Goal: Check status: Check status

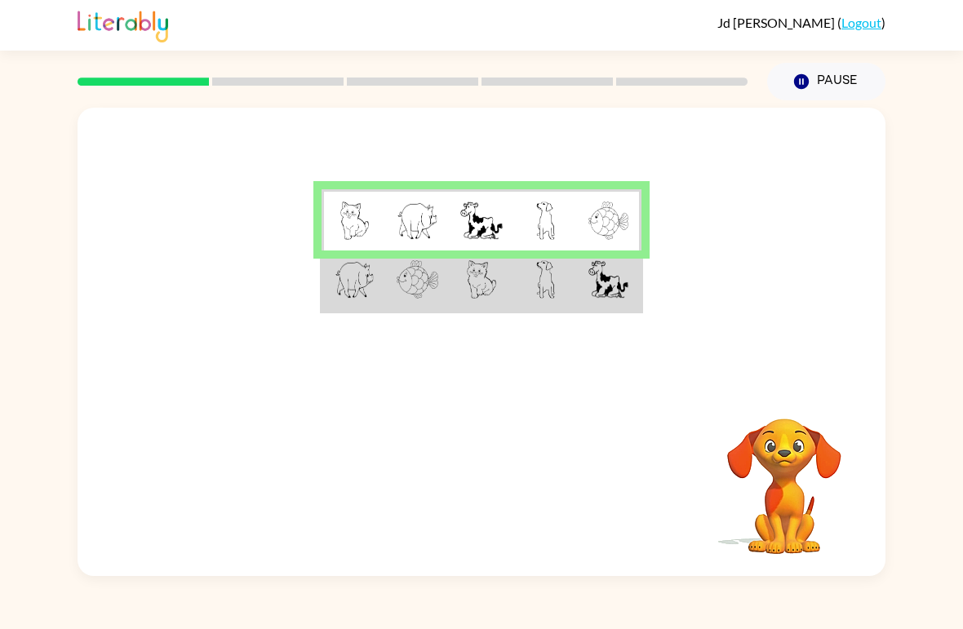
click at [379, 277] on td at bounding box center [353, 280] width 64 height 61
click at [423, 280] on img at bounding box center [418, 279] width 42 height 38
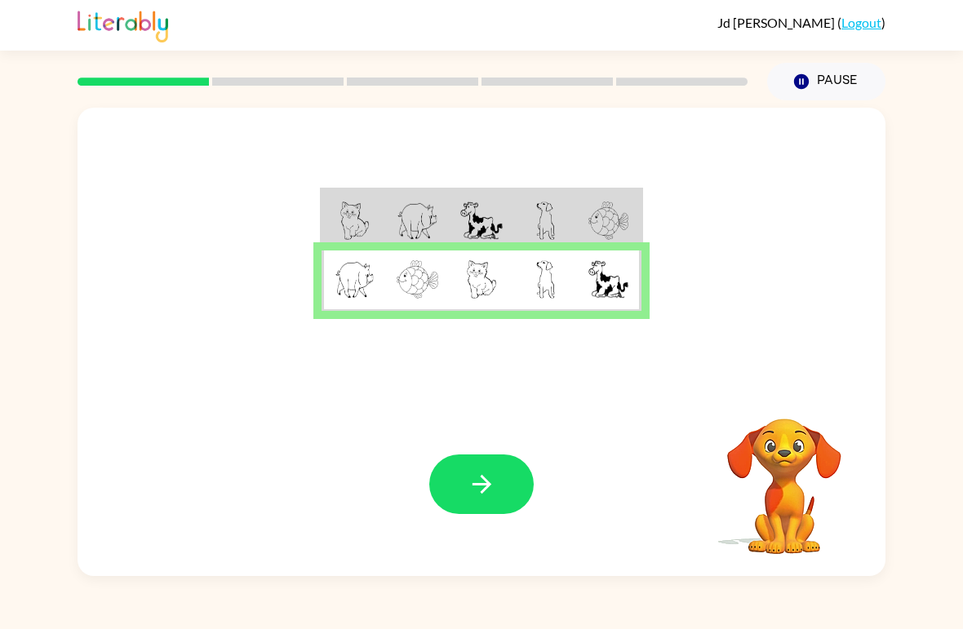
click at [490, 476] on icon "button" at bounding box center [482, 484] width 29 height 29
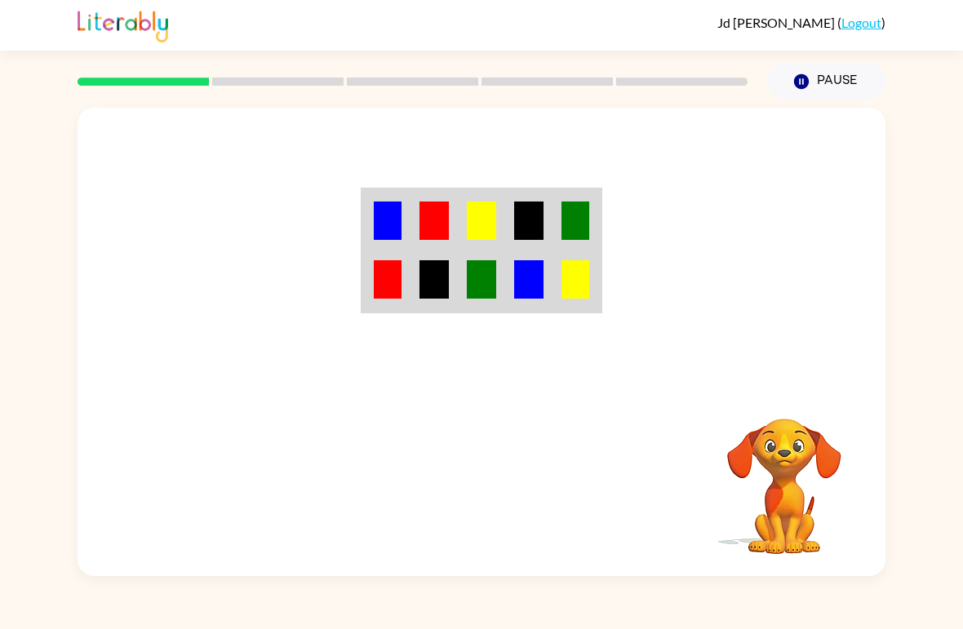
click at [476, 211] on img at bounding box center [481, 221] width 29 height 38
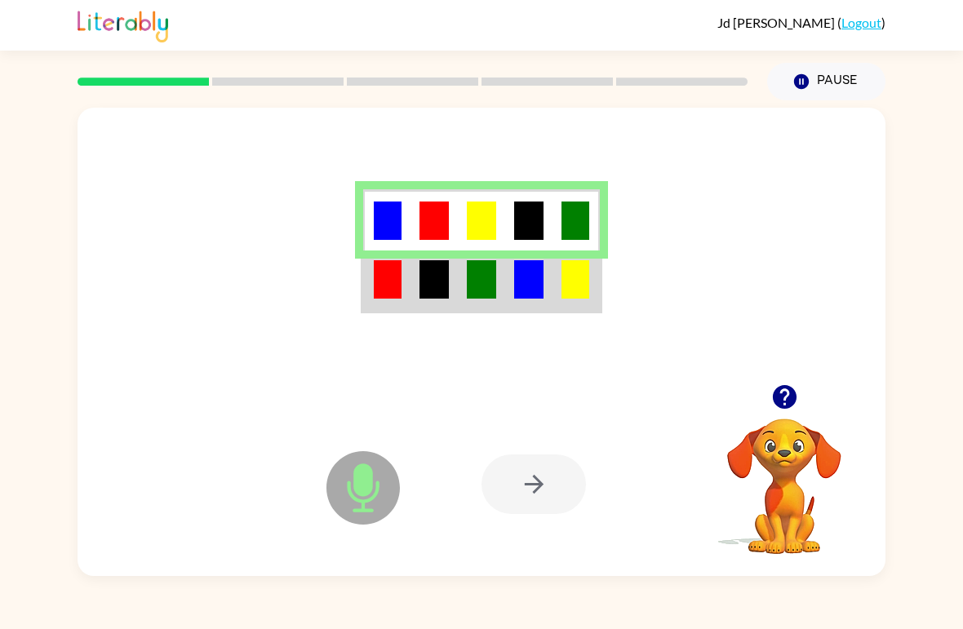
click at [469, 290] on img at bounding box center [481, 279] width 29 height 38
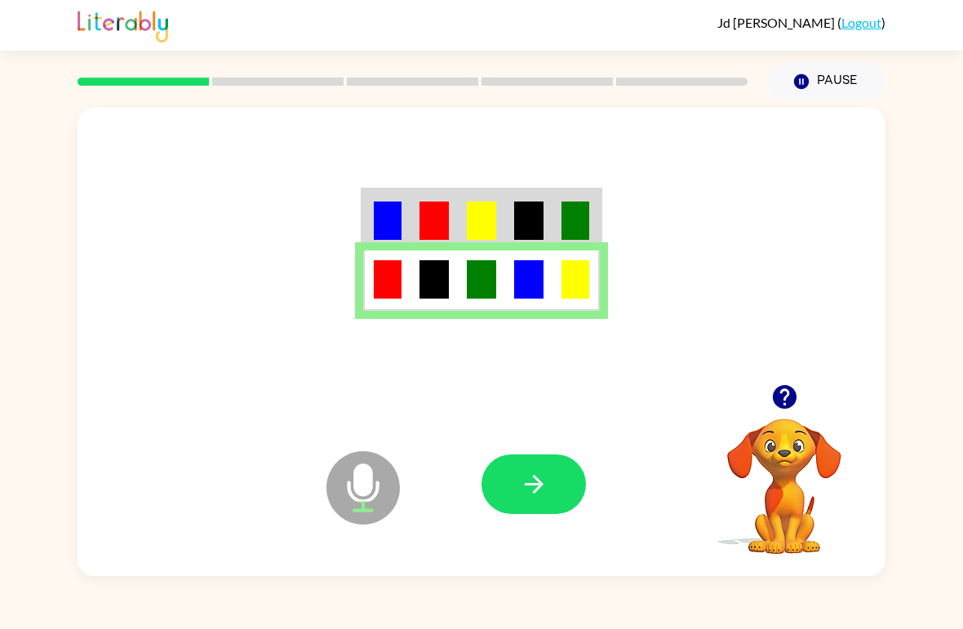
click at [530, 489] on icon "button" at bounding box center [534, 484] width 29 height 29
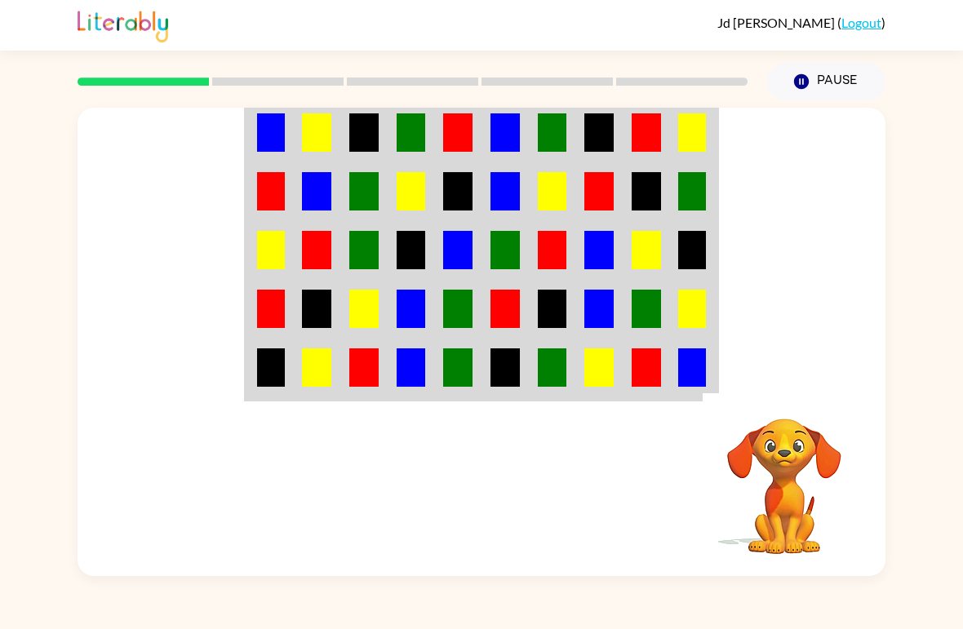
click at [327, 135] on img at bounding box center [316, 132] width 29 height 38
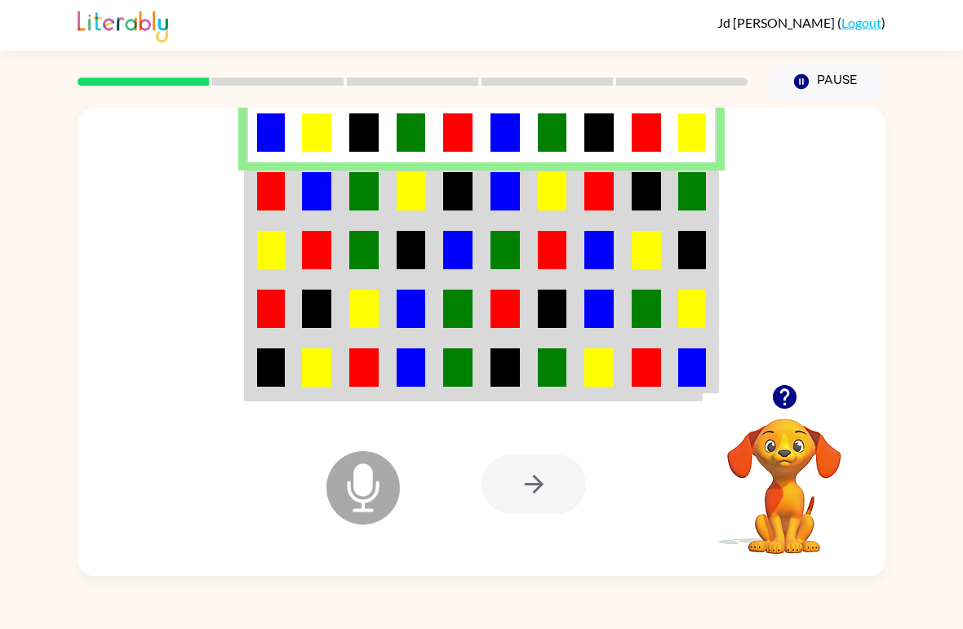
click at [270, 195] on img at bounding box center [271, 191] width 28 height 38
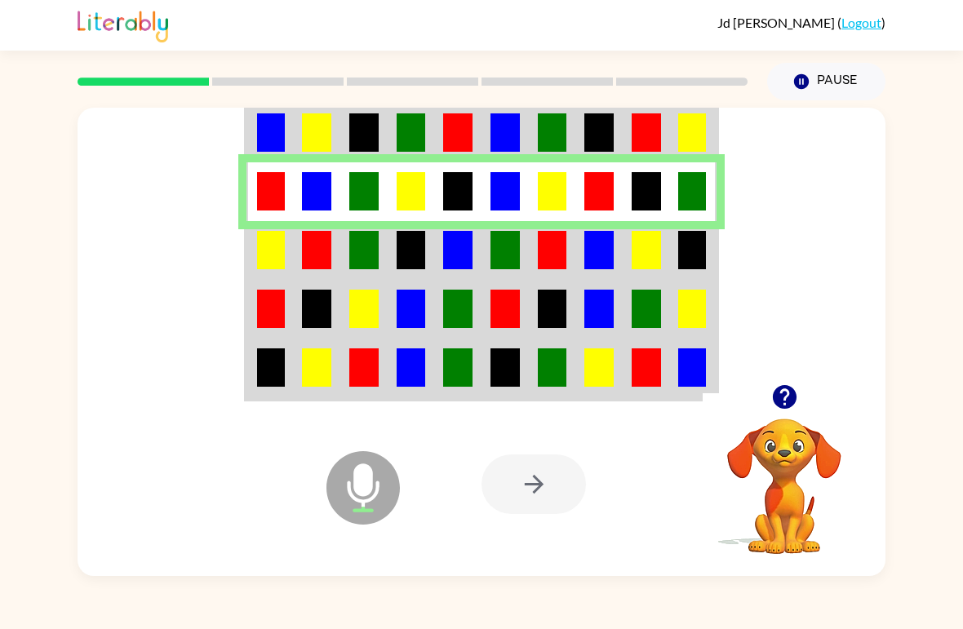
click at [283, 238] on img at bounding box center [271, 250] width 28 height 38
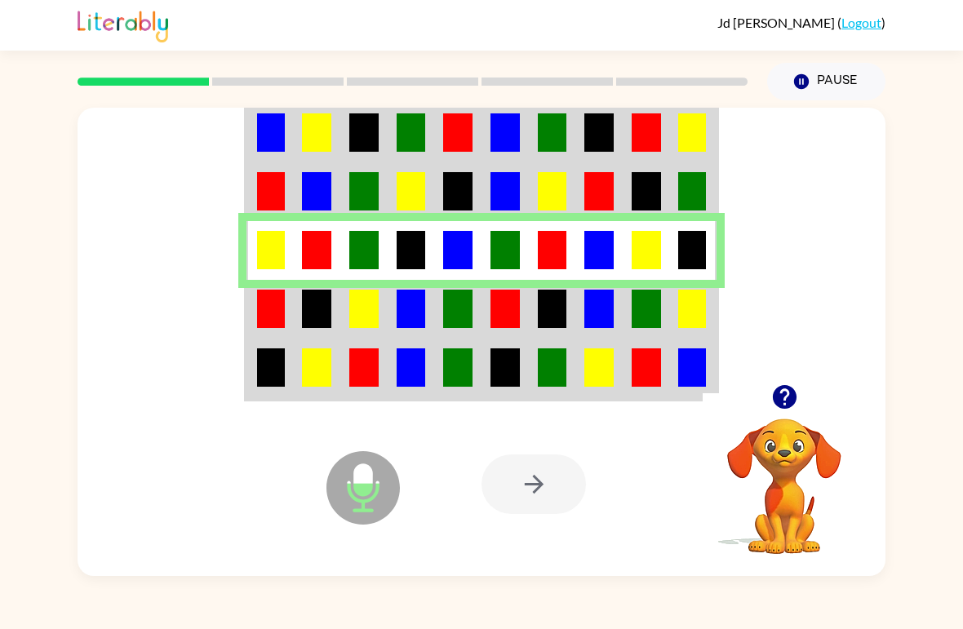
click at [266, 318] on img at bounding box center [271, 309] width 28 height 38
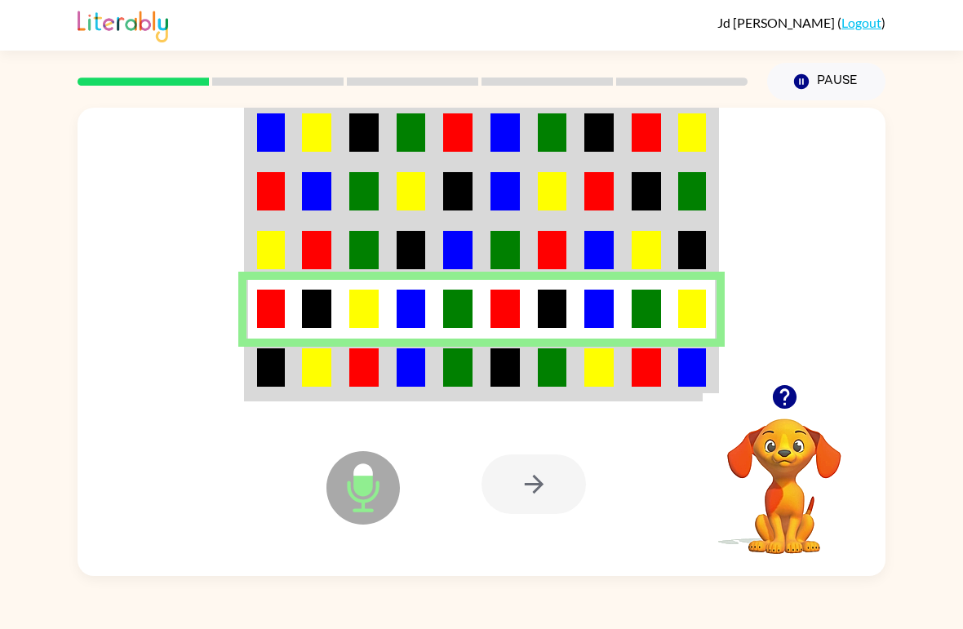
click at [276, 374] on img at bounding box center [271, 367] width 28 height 38
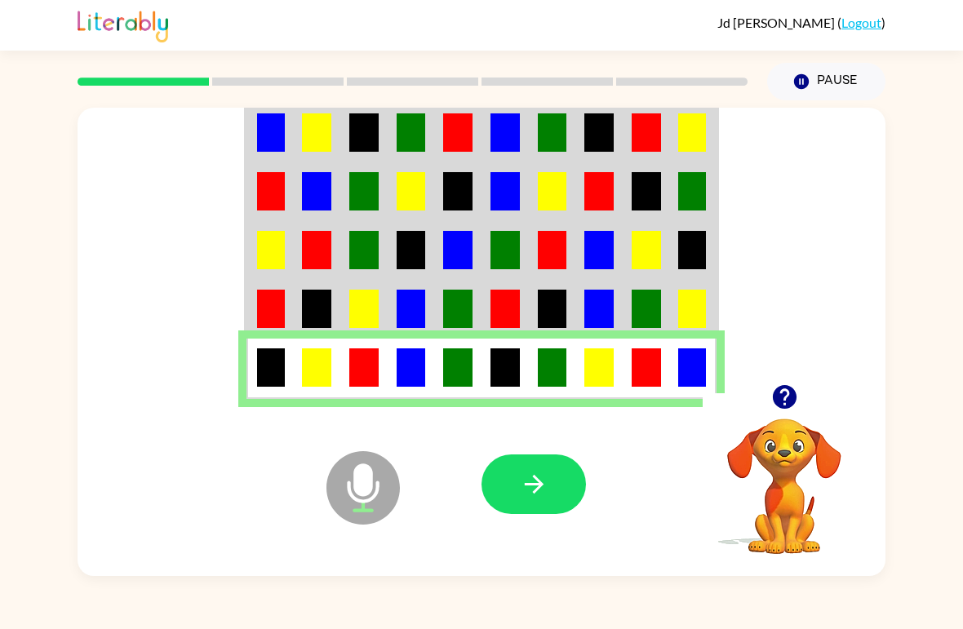
click at [530, 478] on icon "button" at bounding box center [534, 484] width 29 height 29
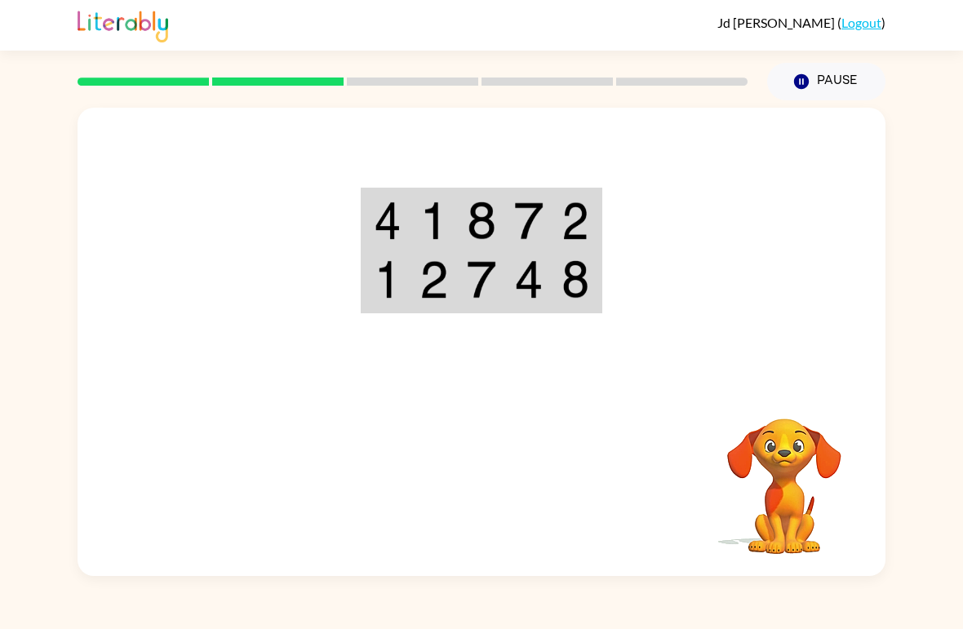
click at [560, 413] on div at bounding box center [601, 484] width 241 height 184
click at [392, 211] on img at bounding box center [388, 221] width 28 height 38
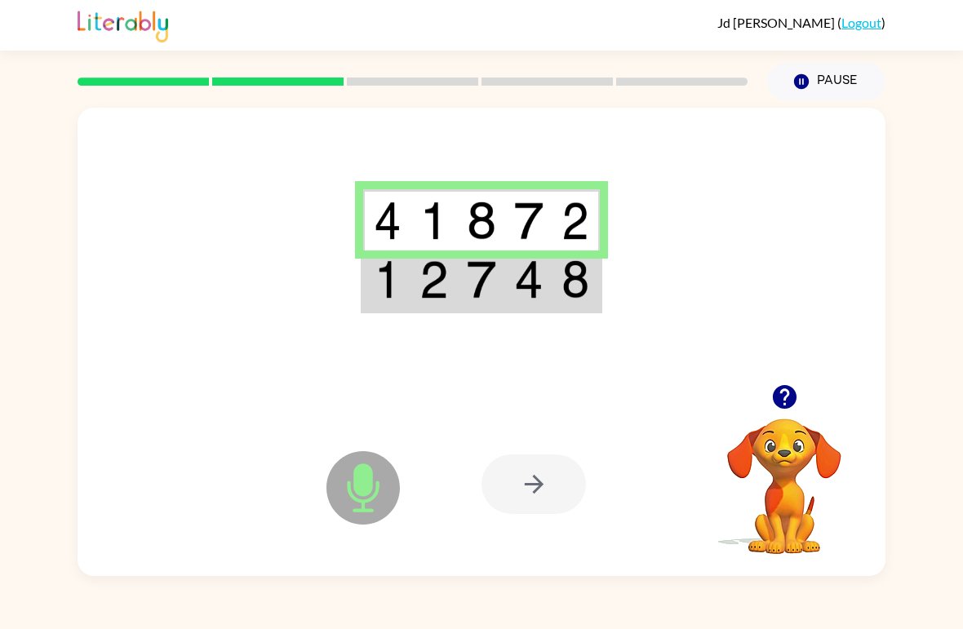
click at [400, 281] on img at bounding box center [388, 279] width 28 height 38
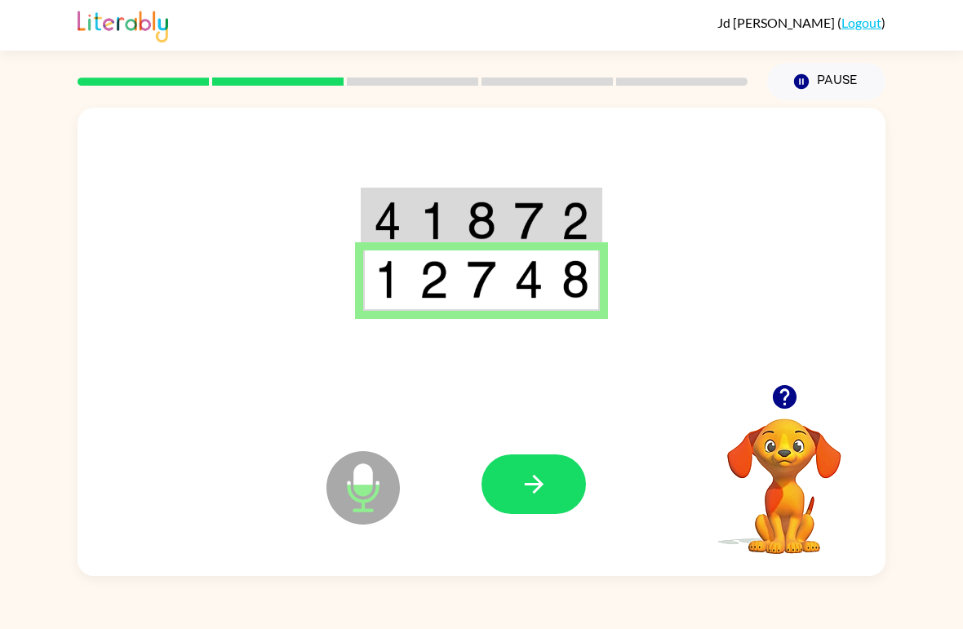
click at [551, 483] on button "button" at bounding box center [533, 484] width 104 height 60
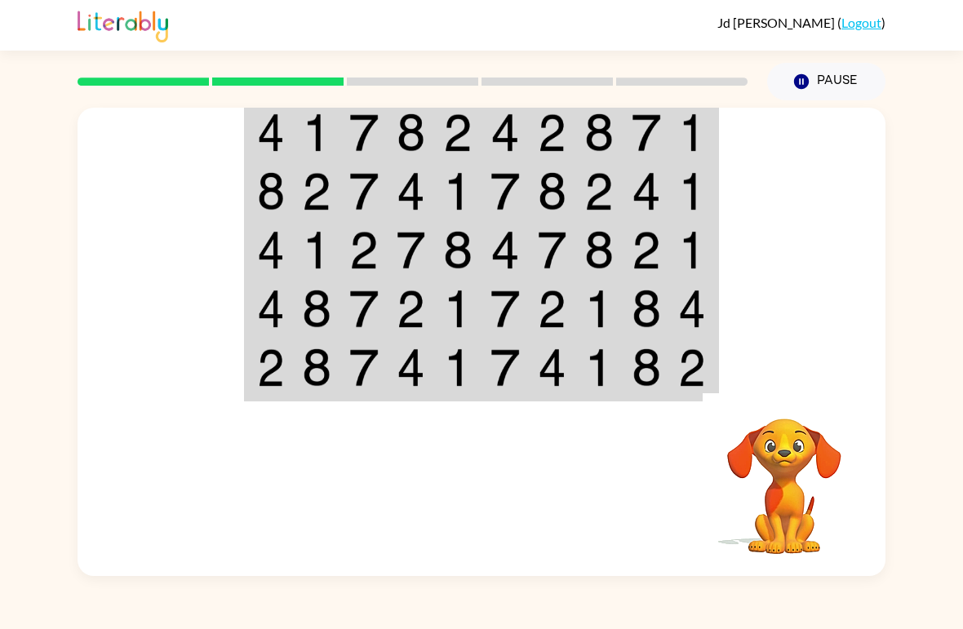
click at [270, 125] on img at bounding box center [271, 132] width 28 height 38
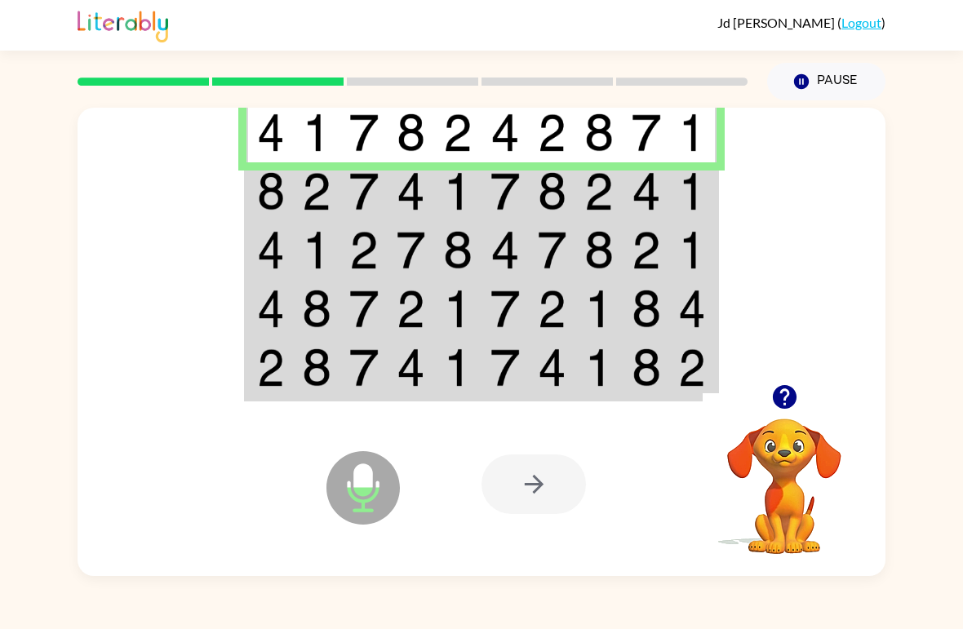
click at [278, 192] on img at bounding box center [271, 191] width 28 height 38
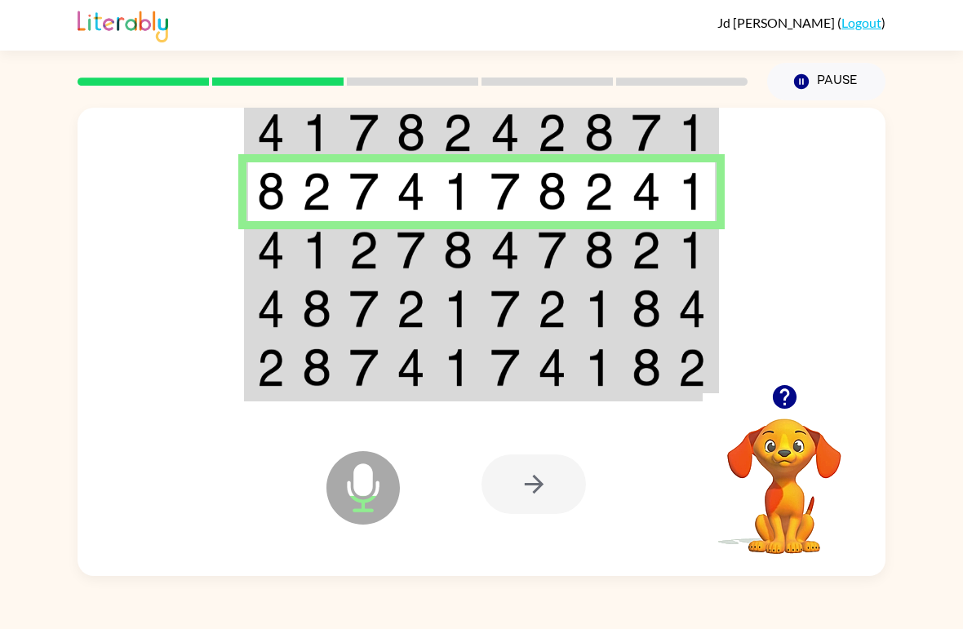
click at [259, 260] on img at bounding box center [271, 250] width 28 height 38
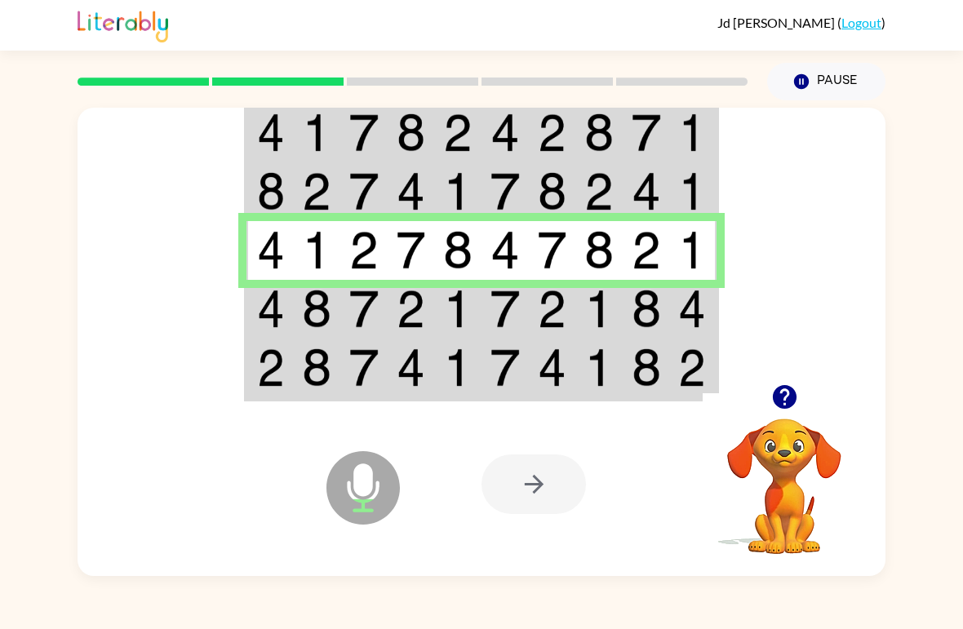
click at [260, 307] on img at bounding box center [271, 309] width 28 height 38
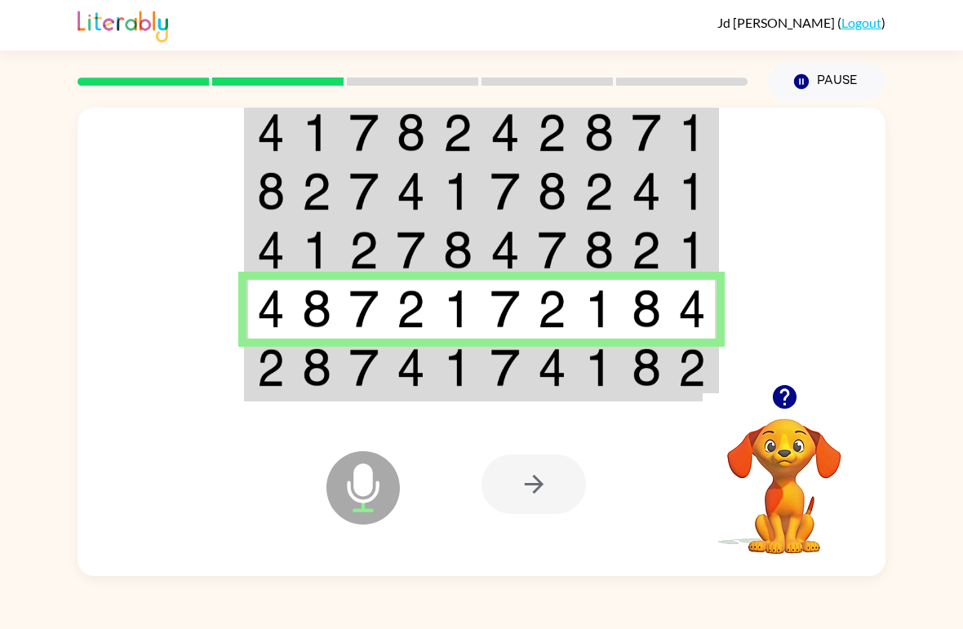
click at [282, 375] on img at bounding box center [271, 367] width 28 height 38
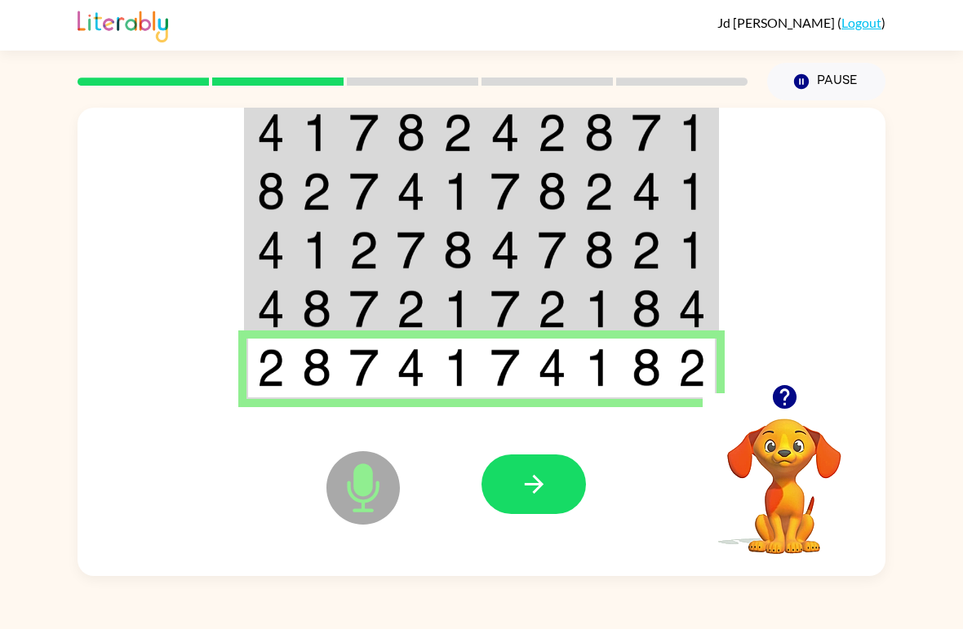
click at [544, 484] on icon "button" at bounding box center [534, 484] width 29 height 29
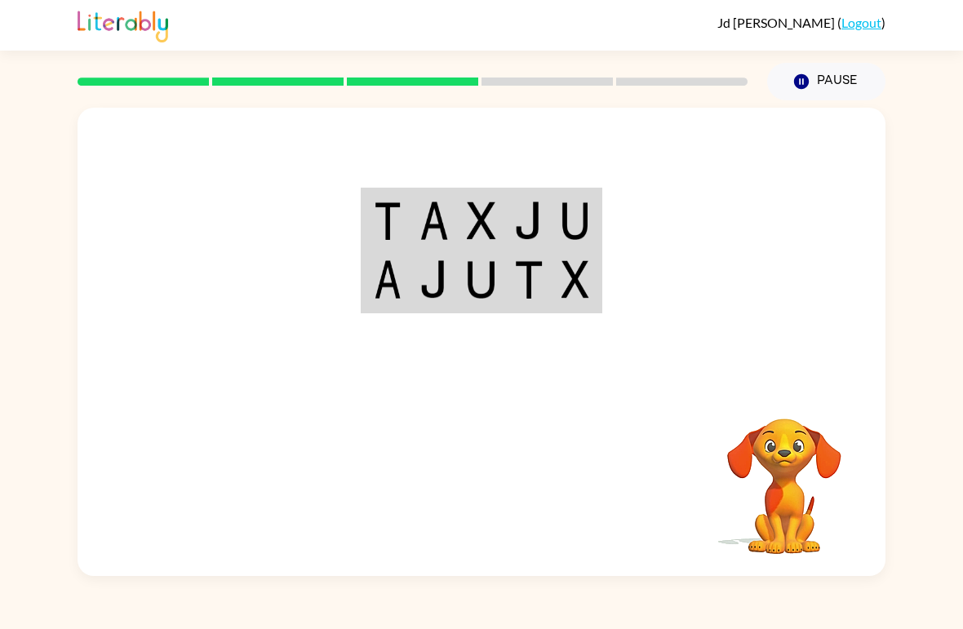
click at [389, 238] on img at bounding box center [388, 221] width 28 height 38
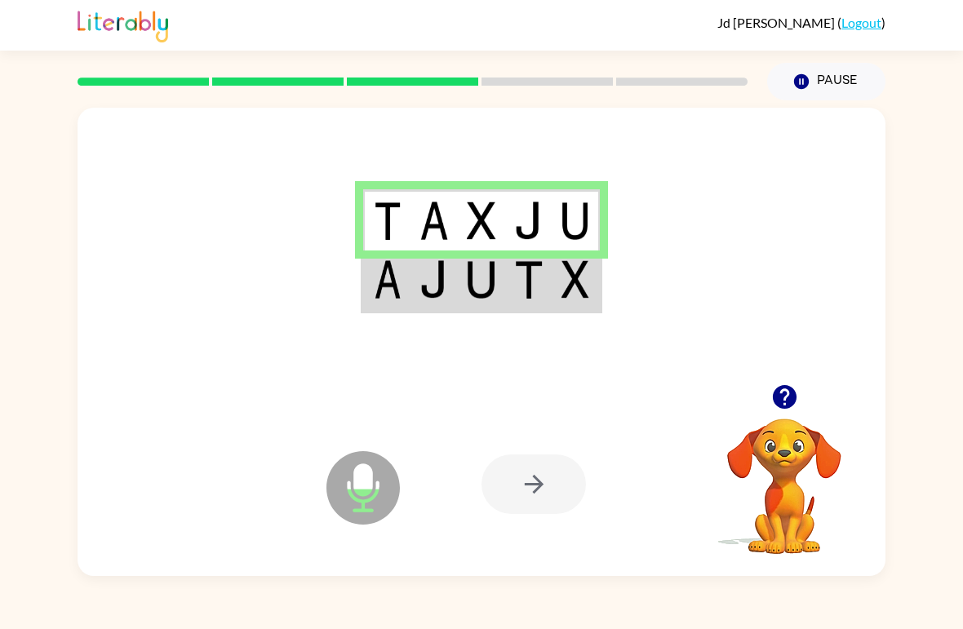
click at [377, 294] on img at bounding box center [388, 279] width 28 height 38
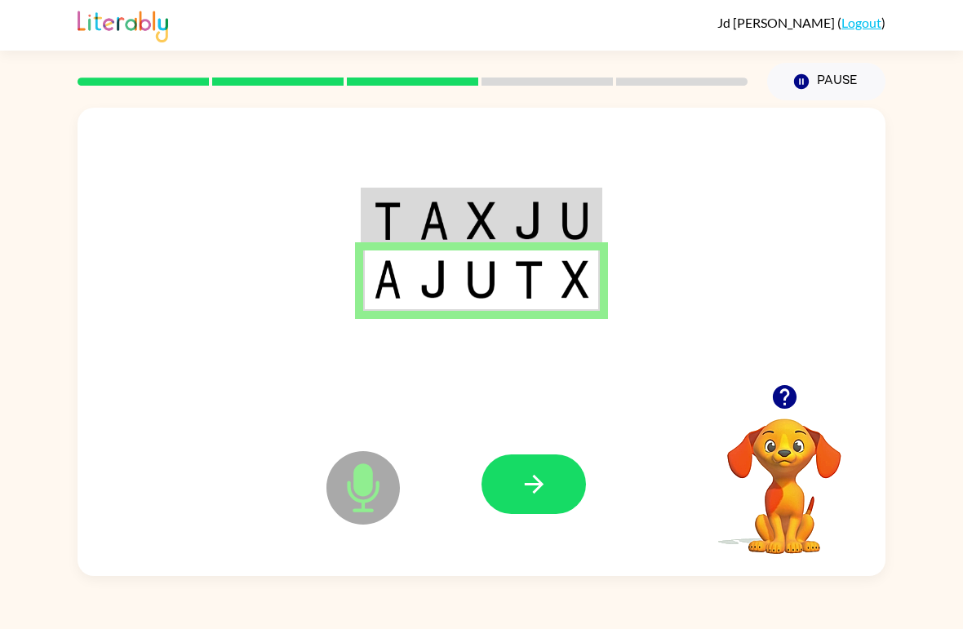
click at [530, 492] on icon "button" at bounding box center [534, 484] width 29 height 29
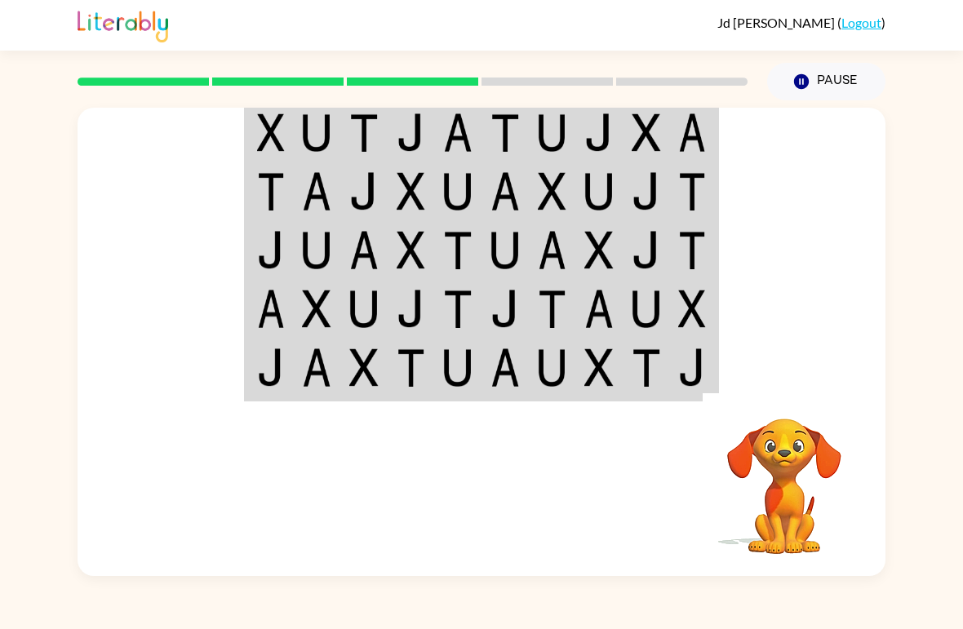
click at [268, 127] on img at bounding box center [271, 132] width 28 height 38
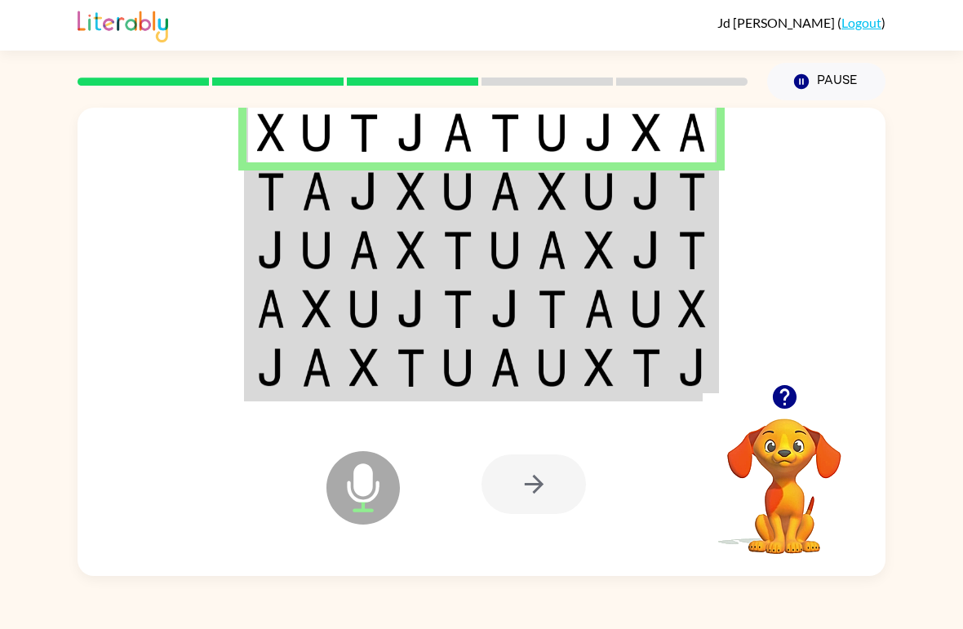
click at [264, 197] on img at bounding box center [271, 191] width 28 height 38
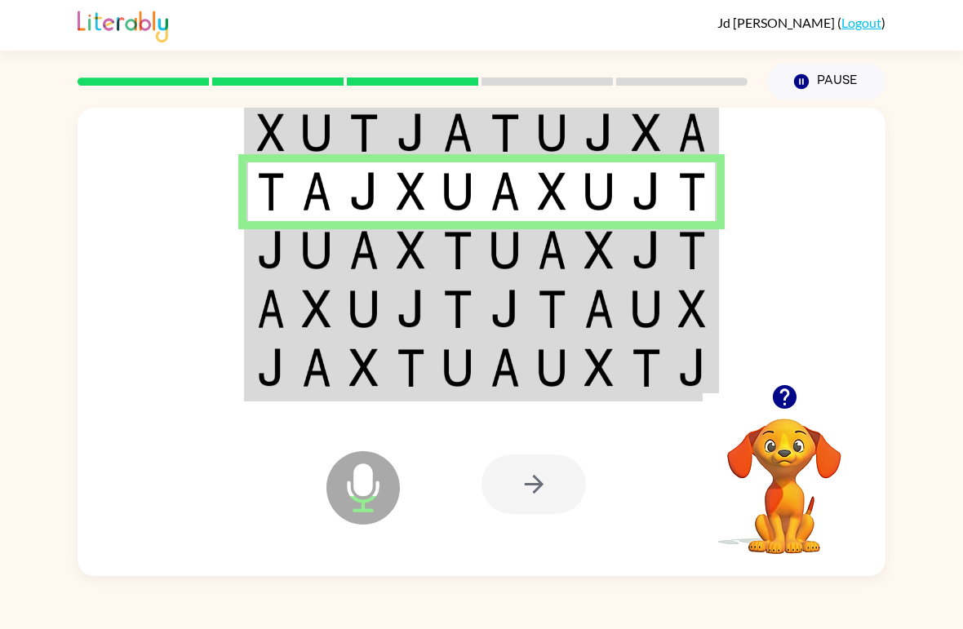
click at [253, 240] on td at bounding box center [269, 250] width 47 height 59
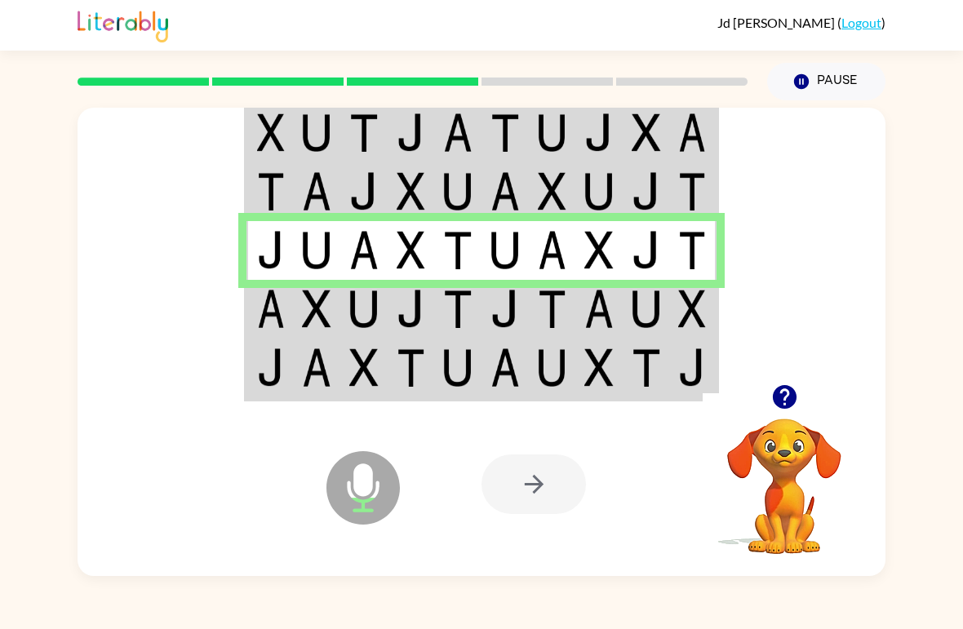
click at [263, 301] on img at bounding box center [271, 309] width 28 height 38
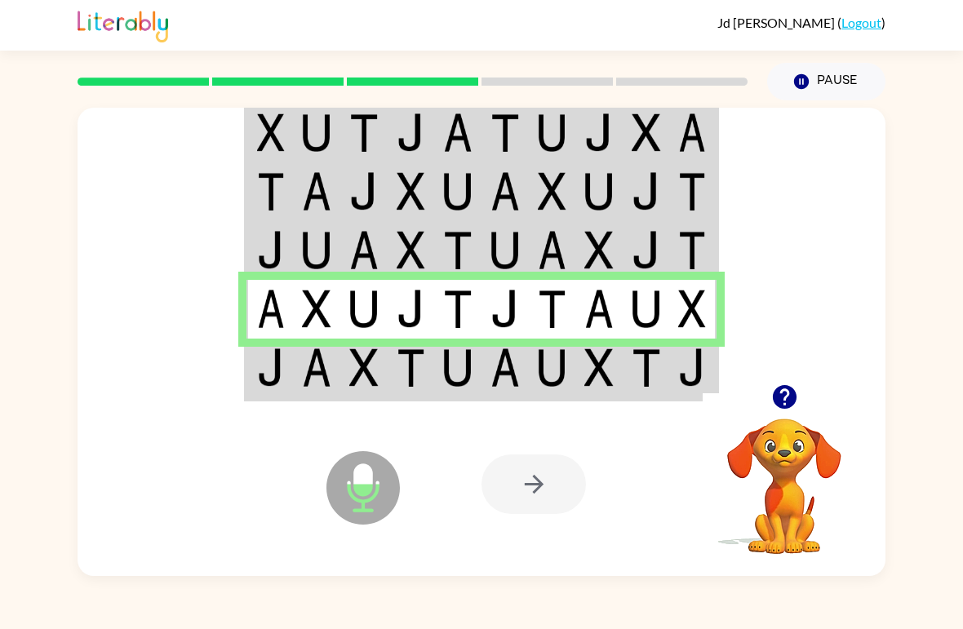
click at [259, 366] on img at bounding box center [271, 367] width 28 height 38
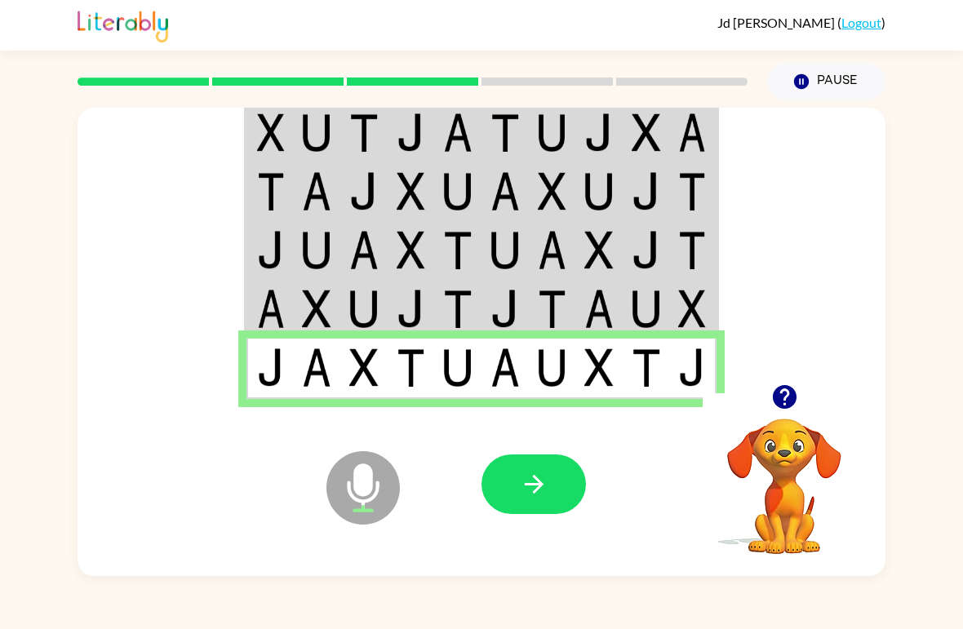
click at [525, 485] on icon "button" at bounding box center [533, 484] width 19 height 19
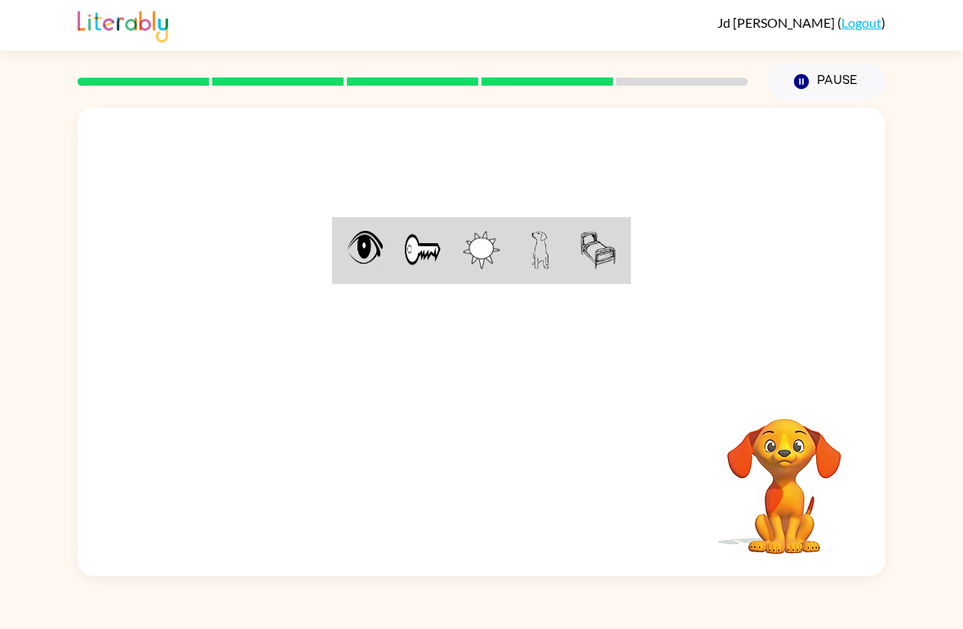
click at [369, 255] on img at bounding box center [365, 250] width 37 height 38
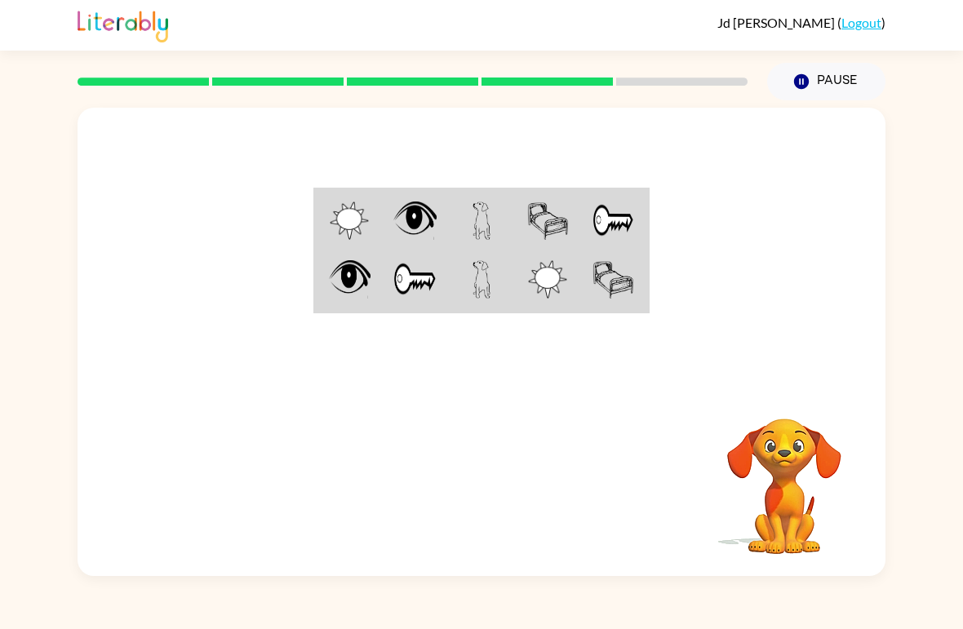
click at [344, 216] on img at bounding box center [349, 221] width 39 height 38
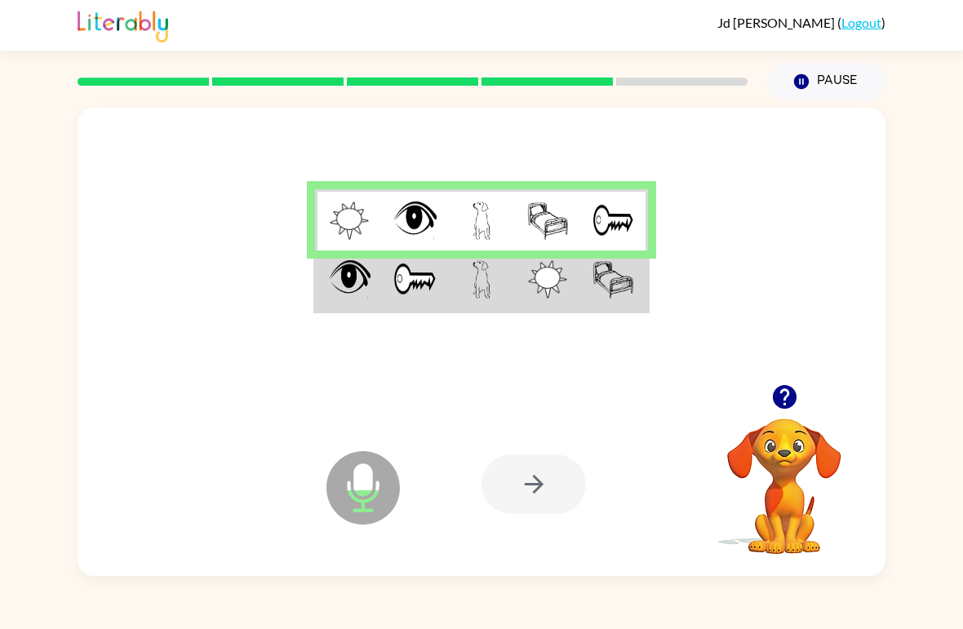
click at [337, 290] on img at bounding box center [350, 279] width 42 height 38
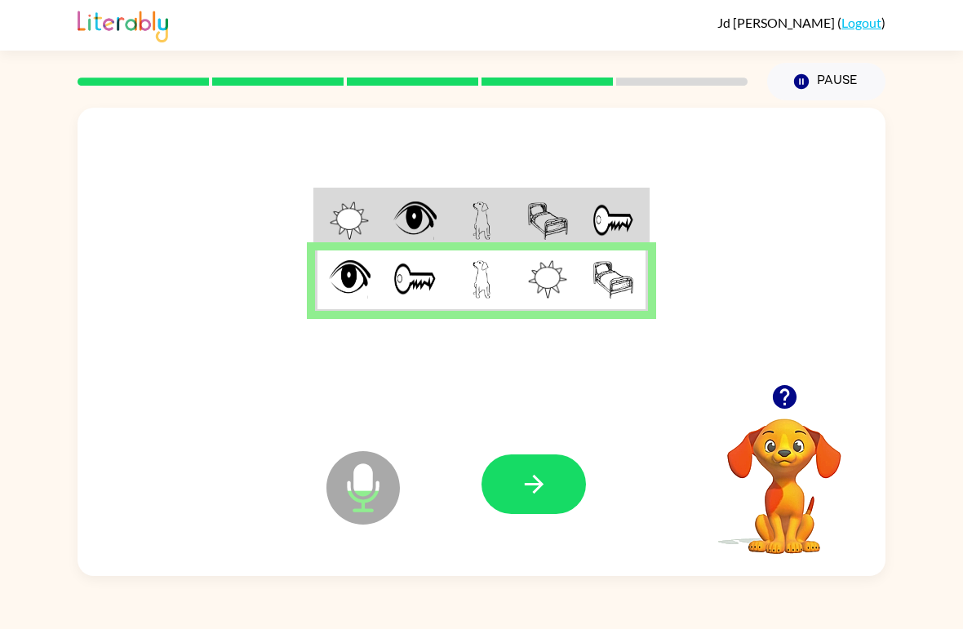
click at [530, 493] on icon "button" at bounding box center [534, 484] width 29 height 29
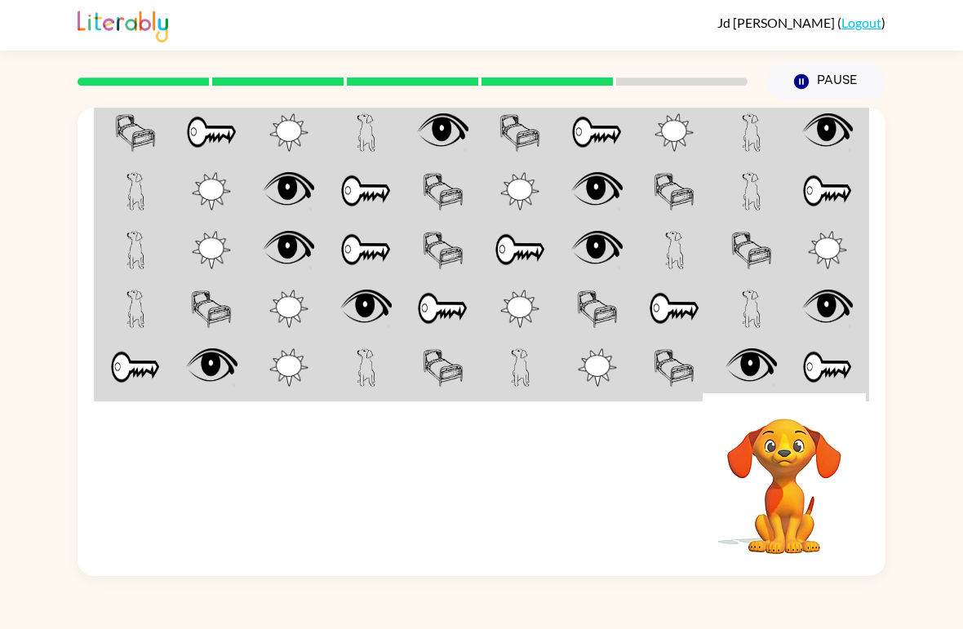
click at [134, 134] on img at bounding box center [135, 132] width 41 height 38
click at [133, 127] on img at bounding box center [135, 132] width 41 height 38
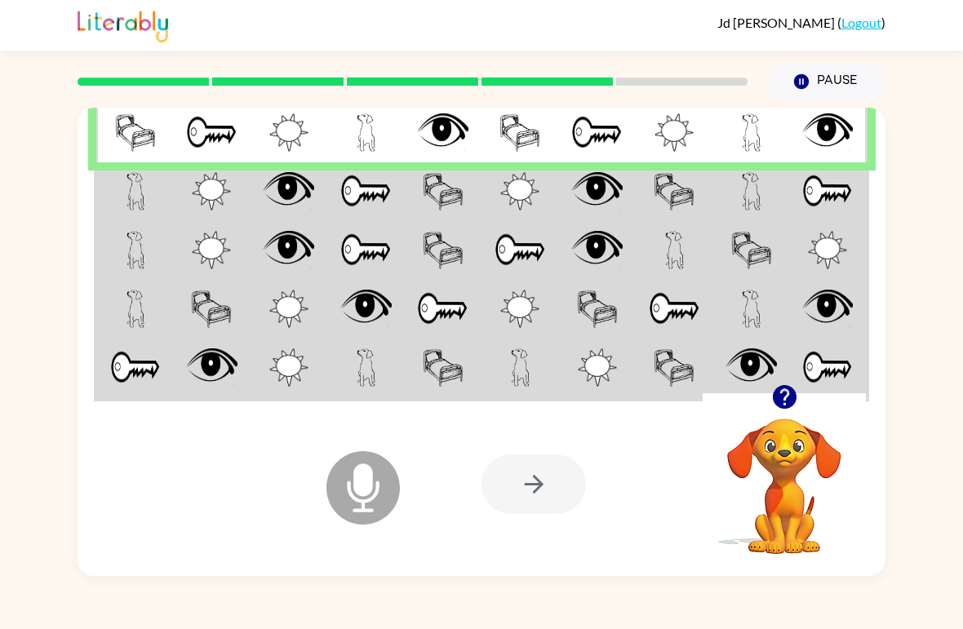
click at [127, 192] on img at bounding box center [135, 191] width 19 height 38
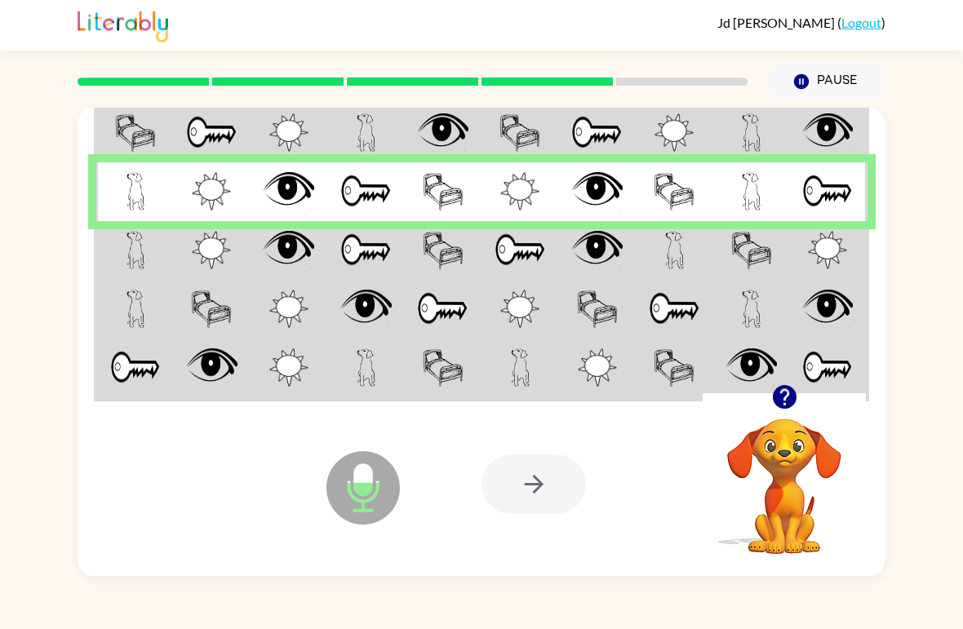
click at [120, 255] on td at bounding box center [135, 250] width 78 height 59
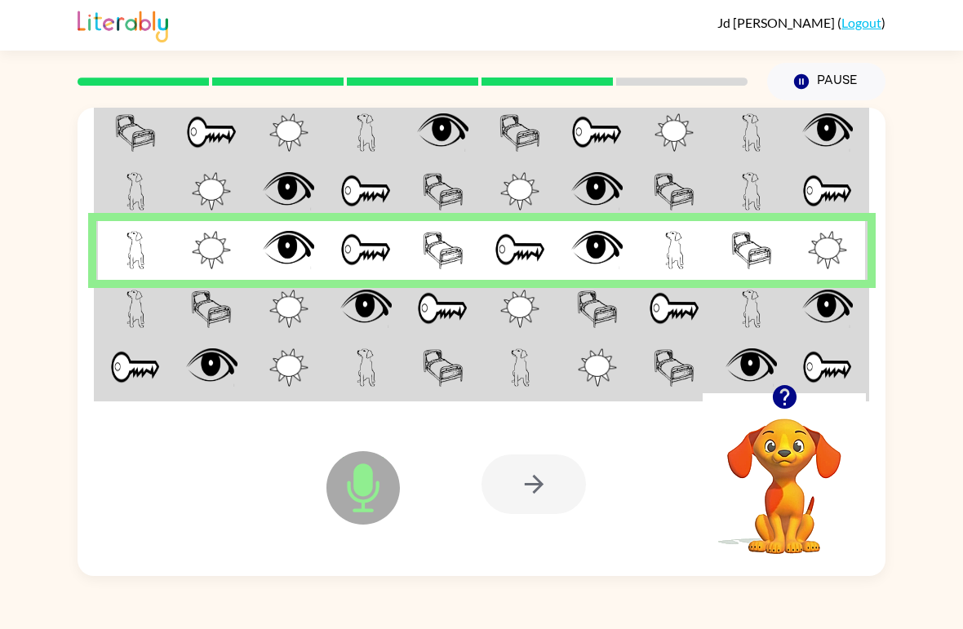
click at [141, 304] on img at bounding box center [135, 309] width 19 height 38
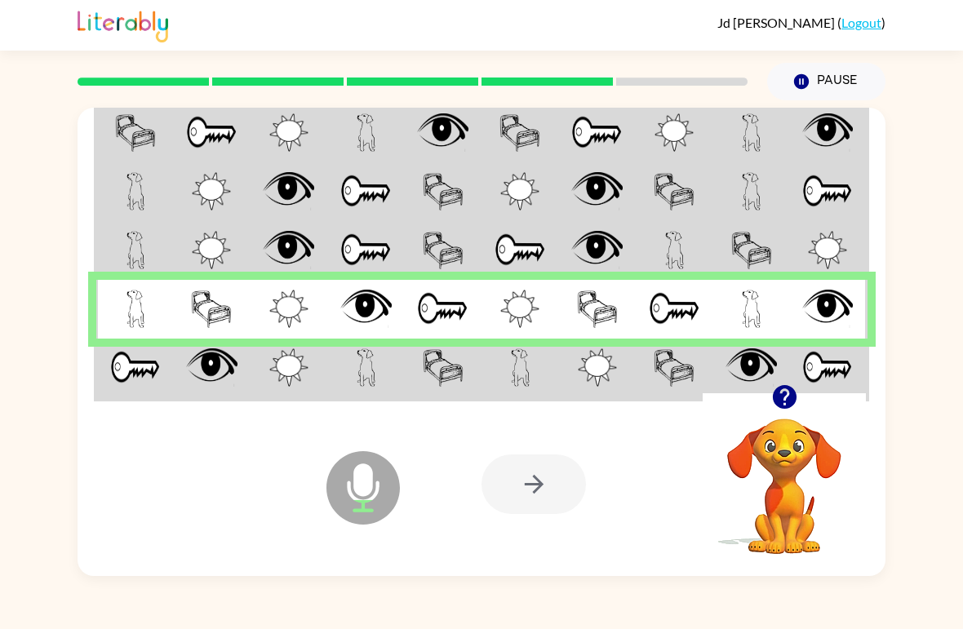
click at [144, 370] on img at bounding box center [135, 367] width 51 height 38
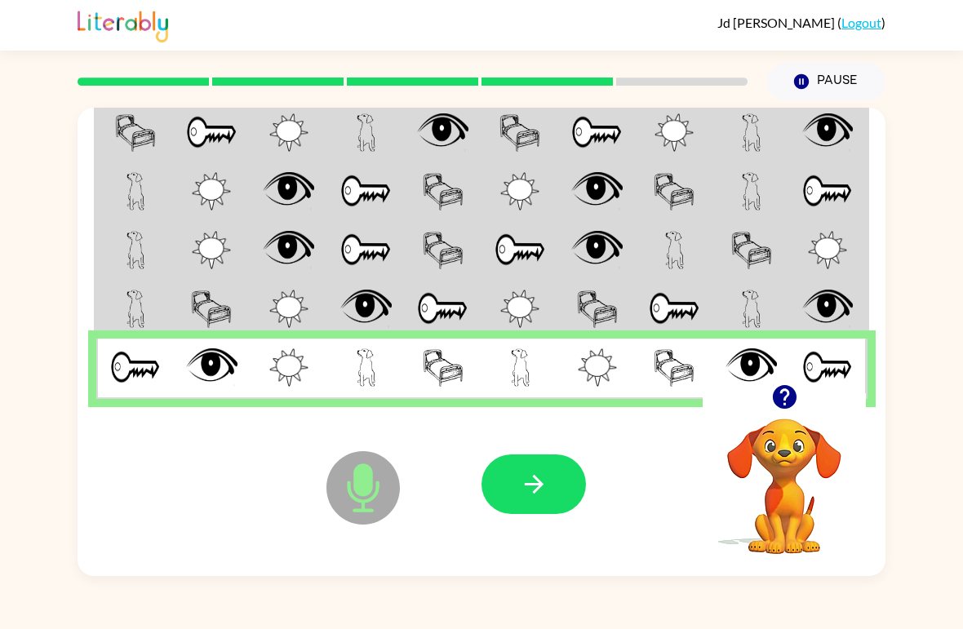
click at [533, 485] on icon "button" at bounding box center [533, 484] width 19 height 19
